Goal: Navigation & Orientation: Find specific page/section

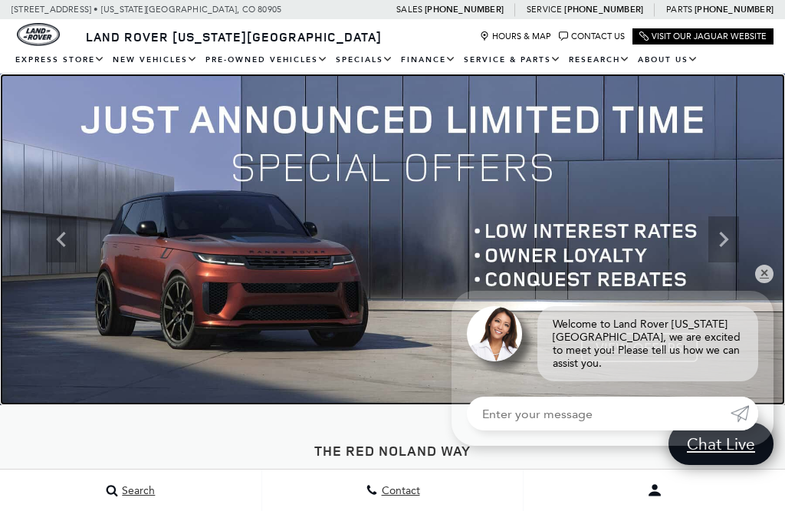
click at [701, 212] on img at bounding box center [392, 239] width 785 height 331
